Goal: Navigation & Orientation: Find specific page/section

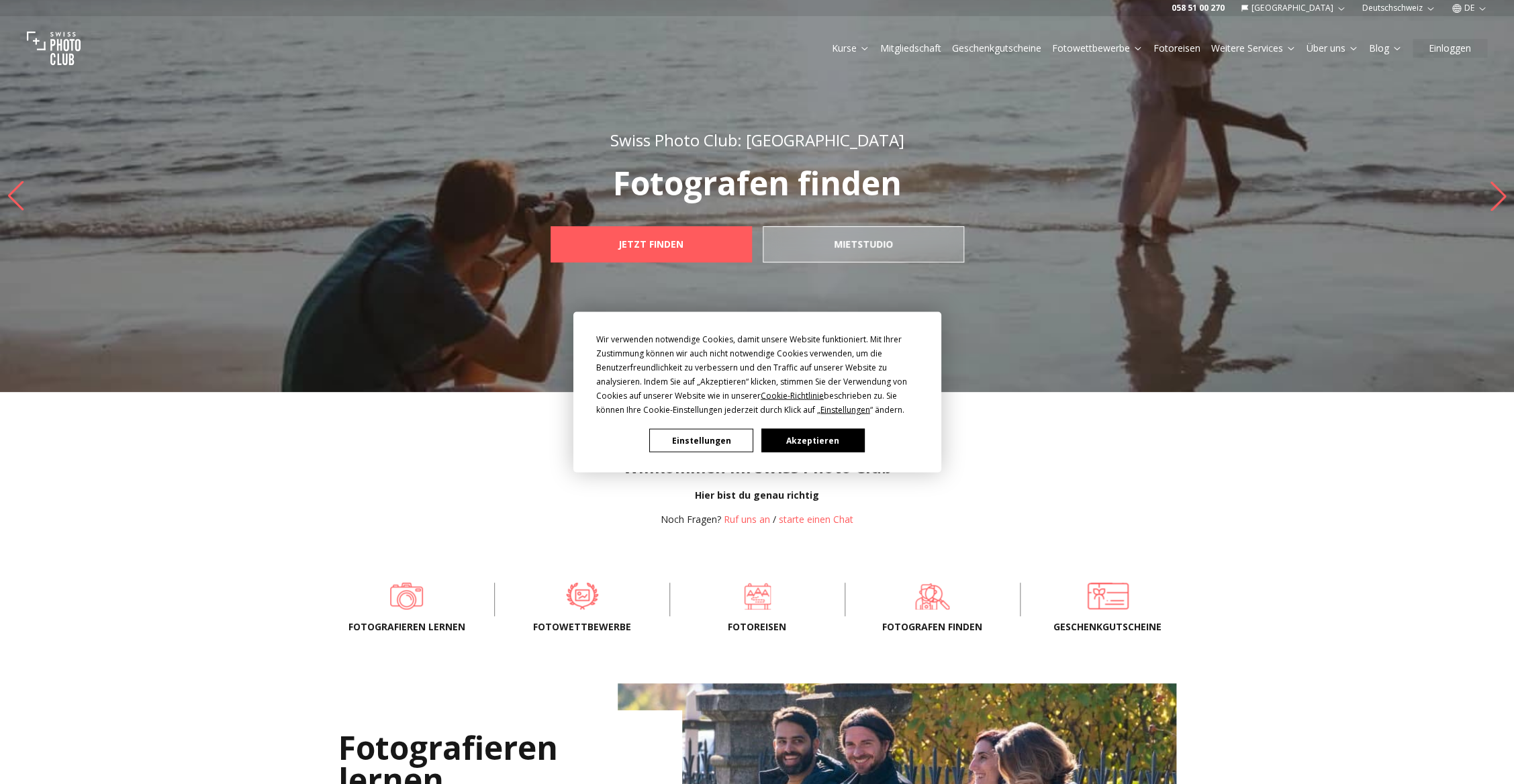
click at [819, 442] on button "Akzeptieren" at bounding box center [812, 440] width 103 height 24
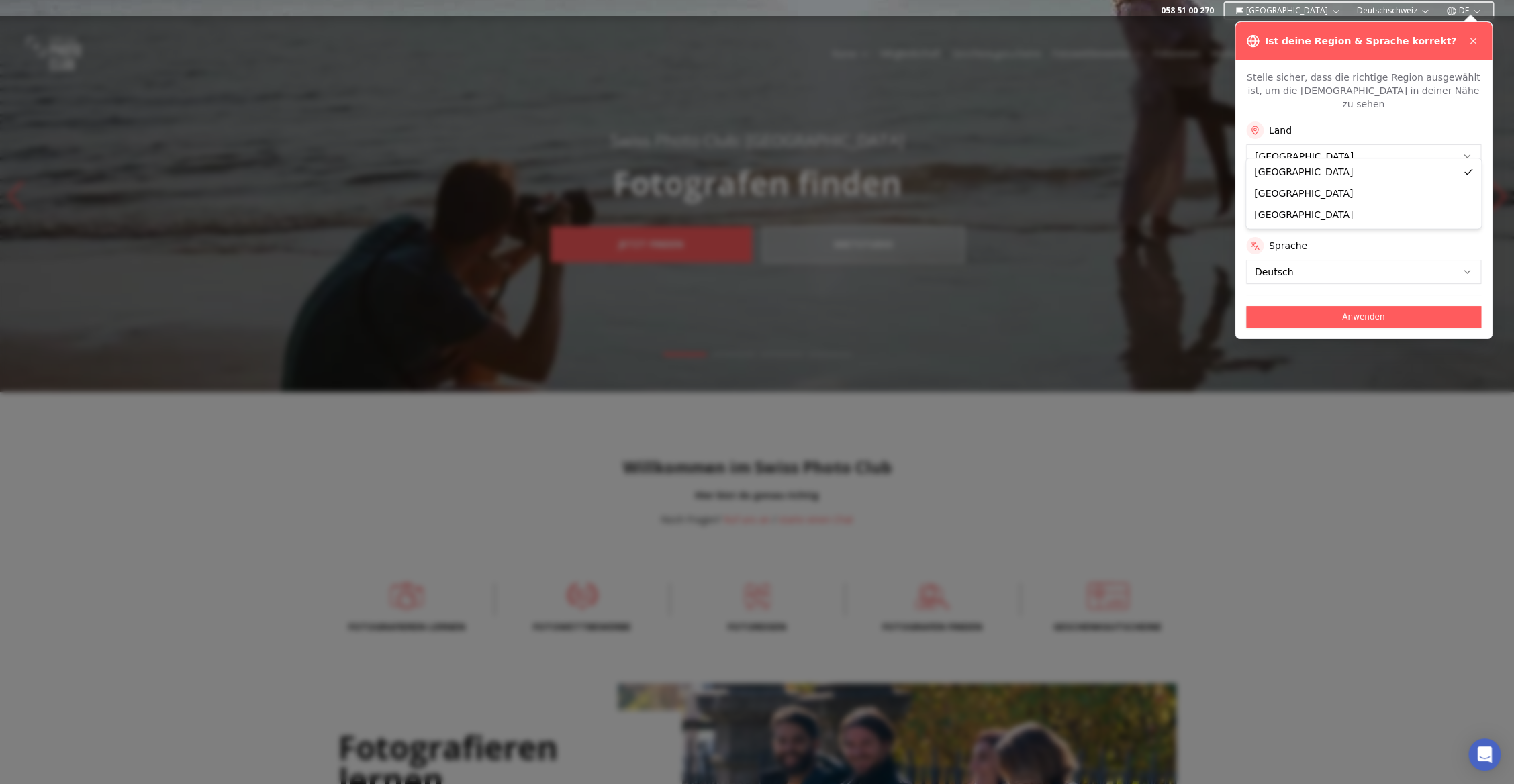
click at [1324, 306] on button "Anwenden" at bounding box center [1364, 316] width 235 height 21
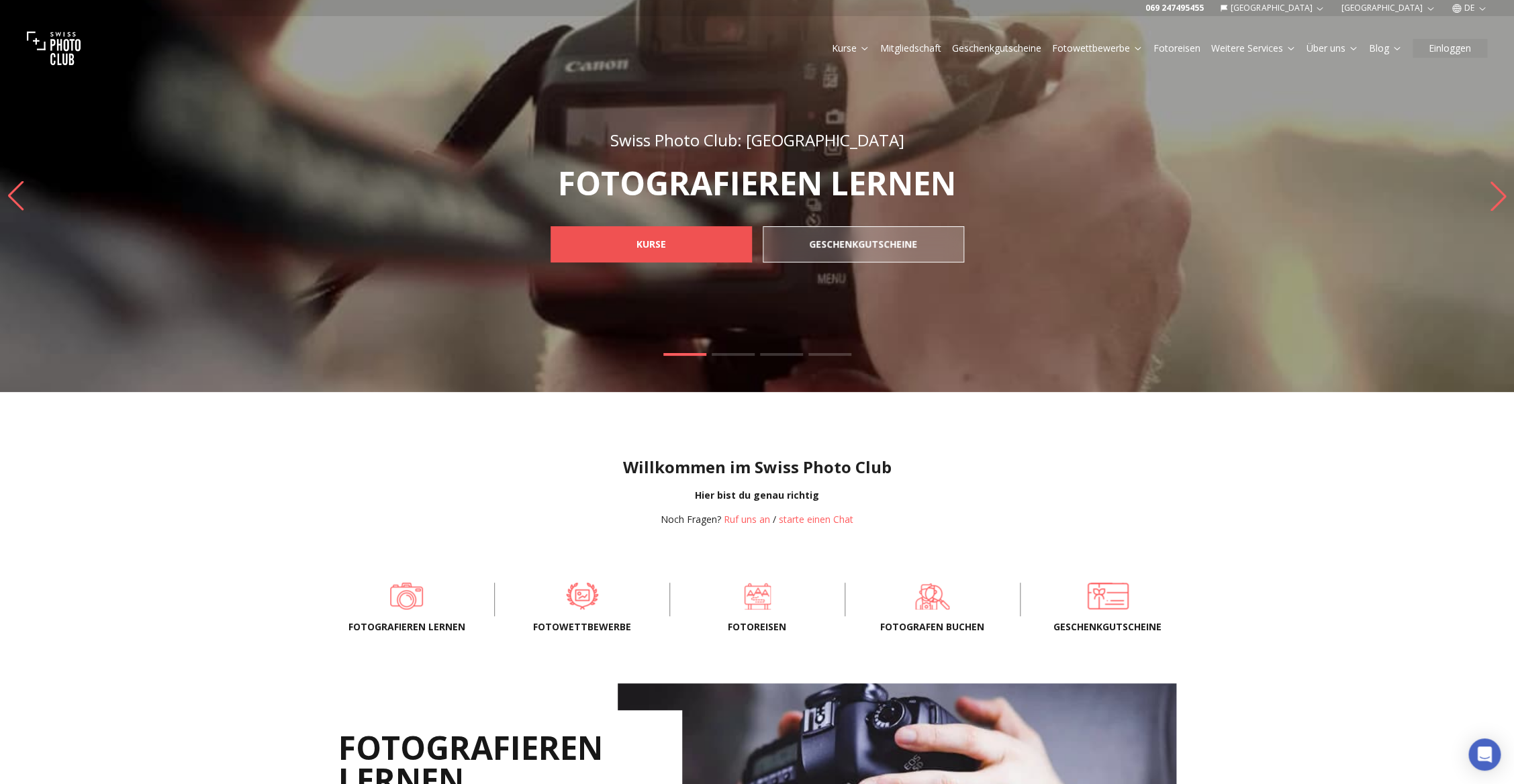
click at [668, 243] on span "KURSE" at bounding box center [652, 244] width 51 height 24
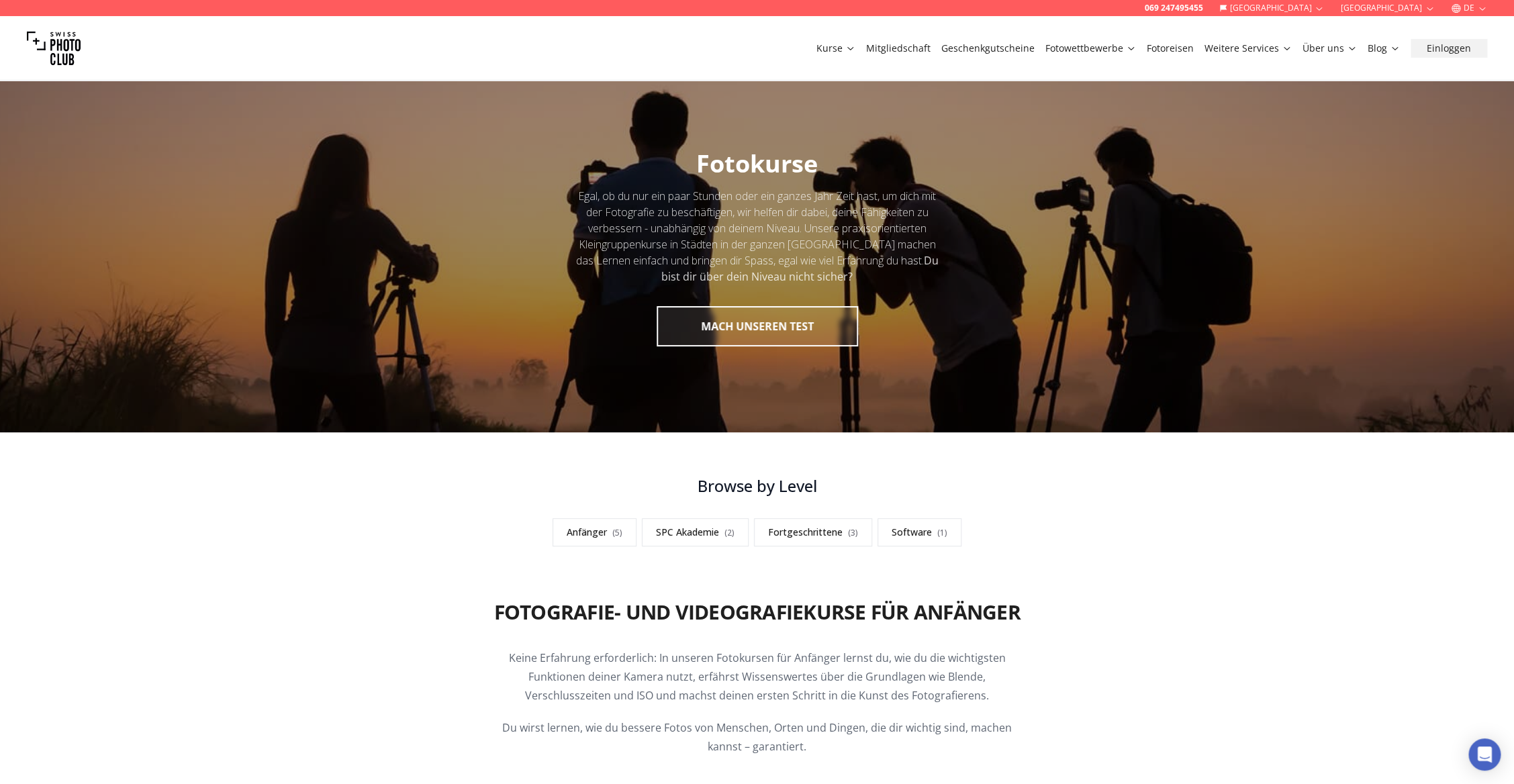
click at [1182, 48] on link "Fotoreisen" at bounding box center [1170, 48] width 47 height 14
